Goal: Complete application form

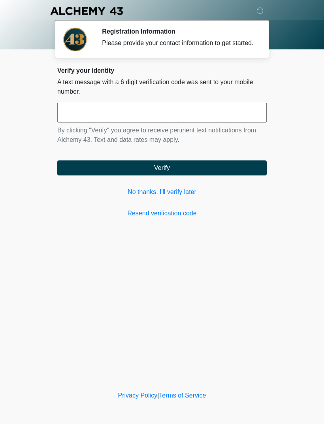
click at [125, 118] on input "text" at bounding box center [162, 113] width 210 height 20
type input "******"
click at [204, 174] on button "Verify" at bounding box center [162, 168] width 210 height 15
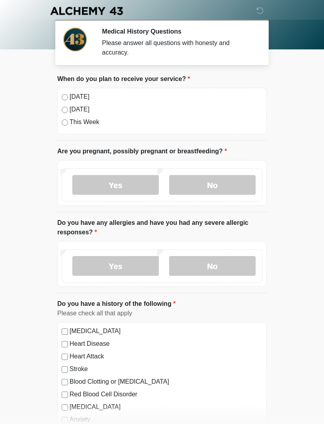
click at [225, 185] on label "No" at bounding box center [212, 185] width 87 height 20
click at [228, 261] on label "No" at bounding box center [212, 266] width 87 height 20
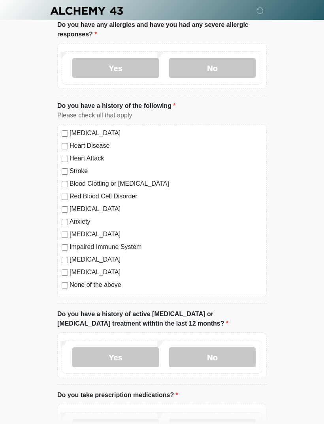
scroll to position [231, 0]
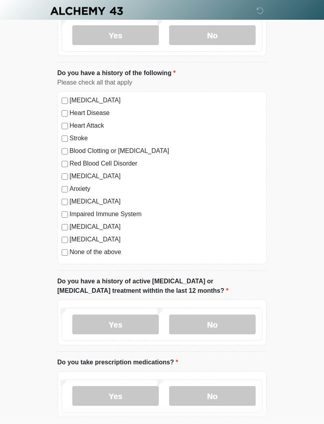
click at [237, 323] on label "No" at bounding box center [212, 325] width 87 height 20
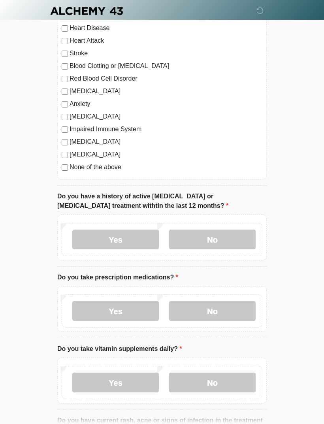
scroll to position [316, 0]
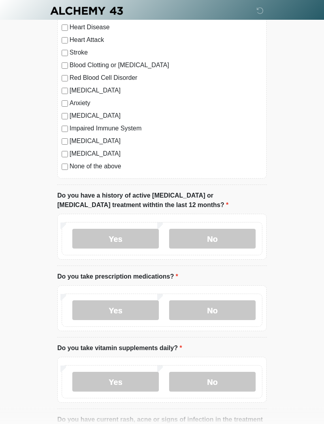
click at [127, 313] on label "Yes" at bounding box center [115, 311] width 87 height 20
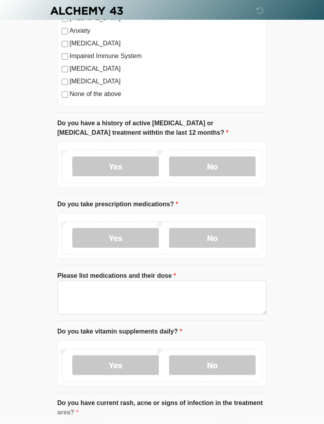
scroll to position [395, 0]
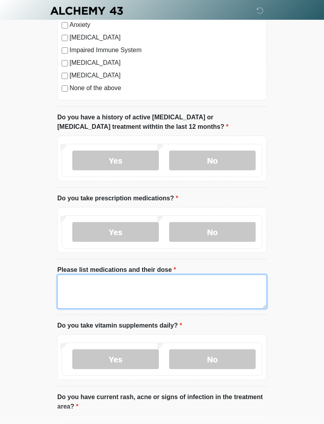
click at [83, 280] on textarea "Please list medications and their dose" at bounding box center [162, 292] width 210 height 34
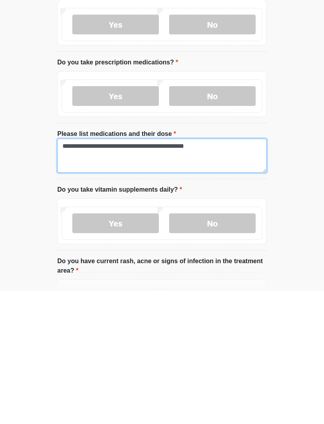
type textarea "**********"
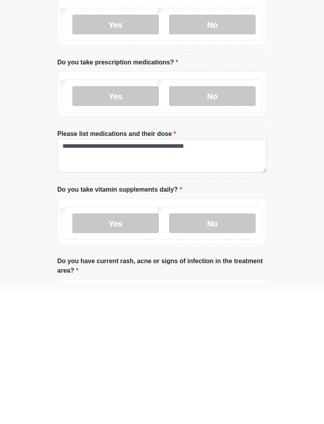
click at [124, 347] on label "Yes" at bounding box center [115, 357] width 87 height 20
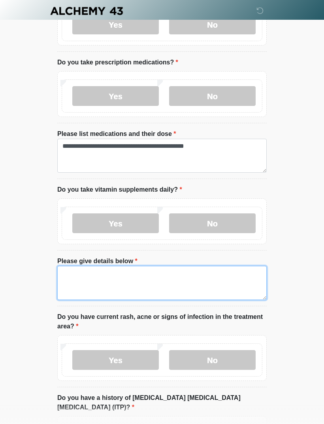
click at [132, 272] on textarea "Please give details below" at bounding box center [162, 283] width 210 height 34
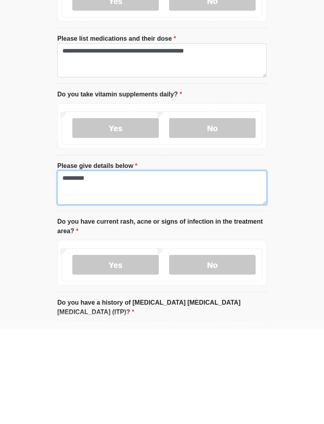
type textarea "*********"
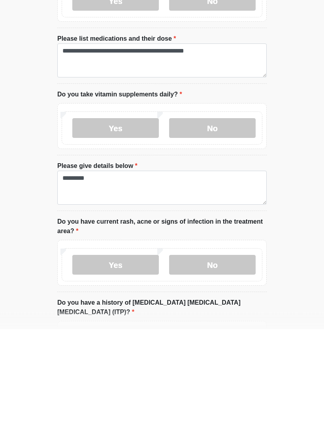
click at [233, 350] on label "No" at bounding box center [212, 360] width 87 height 20
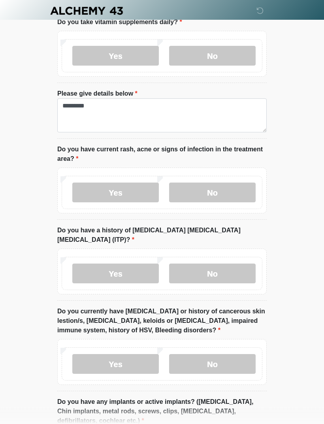
scroll to position [705, 0]
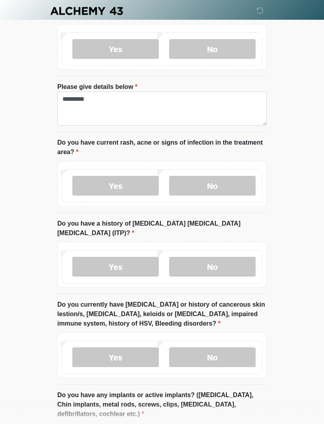
click at [231, 257] on label "No" at bounding box center [212, 267] width 87 height 20
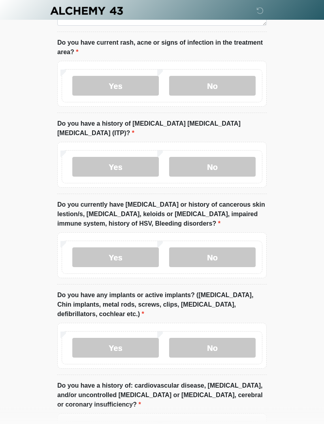
click at [235, 248] on label "No" at bounding box center [212, 258] width 87 height 20
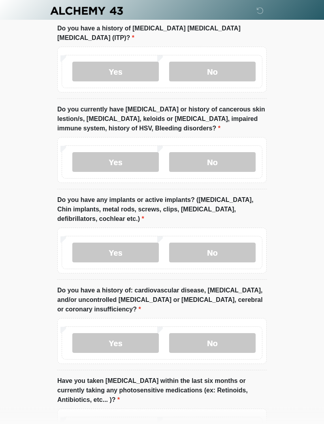
scroll to position [902, 0]
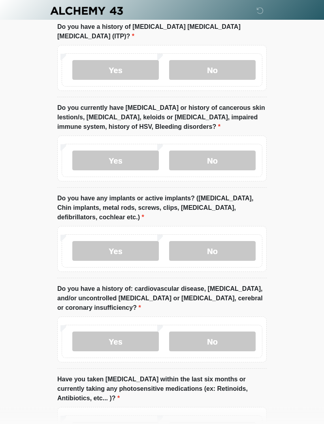
click at [219, 242] on label "No" at bounding box center [212, 252] width 87 height 20
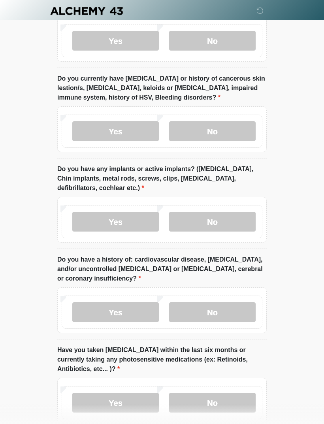
scroll to position [964, 0]
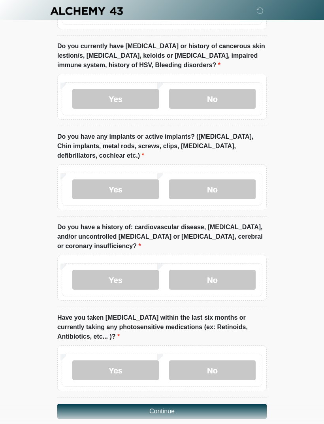
click at [221, 270] on label "No" at bounding box center [212, 280] width 87 height 20
click at [213, 361] on label "No" at bounding box center [212, 371] width 87 height 20
click at [208, 404] on button "Continue" at bounding box center [162, 411] width 210 height 15
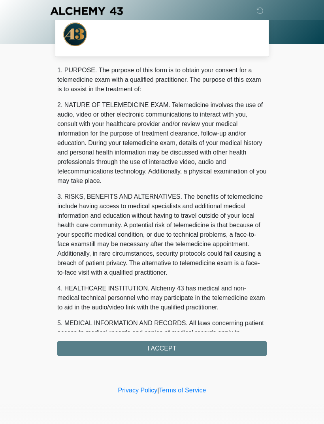
scroll to position [0, 0]
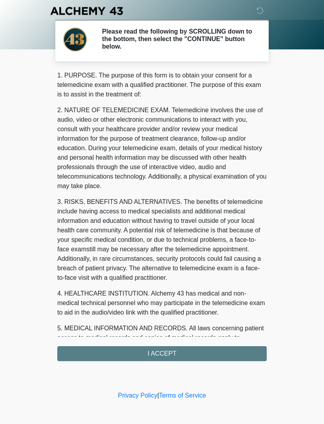
click at [184, 361] on div "1. PURPOSE. The purpose of this form is to obtain your consent for a telemedici…" at bounding box center [162, 216] width 210 height 291
click at [192, 349] on div "1. PURPOSE. The purpose of this form is to obtain your consent for a telemedici…" at bounding box center [162, 216] width 210 height 291
click at [170, 351] on div "1. PURPOSE. The purpose of this form is to obtain your consent for a telemedici…" at bounding box center [162, 216] width 210 height 291
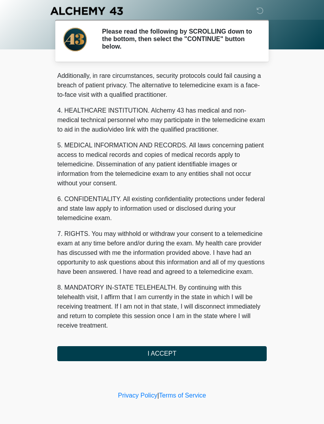
click at [165, 346] on button "I ACCEPT" at bounding box center [162, 353] width 210 height 15
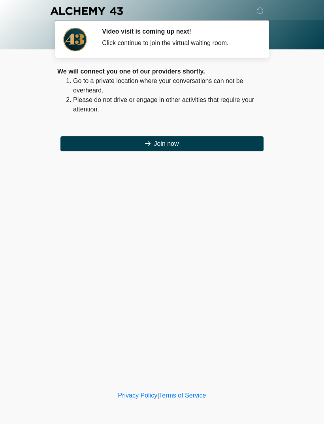
click at [213, 142] on button "Join now" at bounding box center [162, 143] width 203 height 15
